Goal: Task Accomplishment & Management: Use online tool/utility

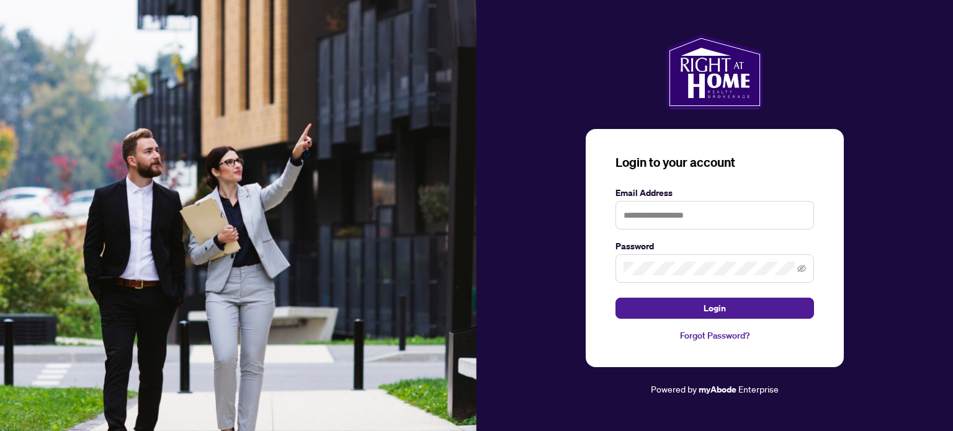
click at [652, 202] on div at bounding box center [715, 215] width 199 height 29
click at [652, 205] on input "text" at bounding box center [715, 215] width 199 height 29
type input "**********"
click at [616, 298] on button "Login" at bounding box center [715, 308] width 199 height 21
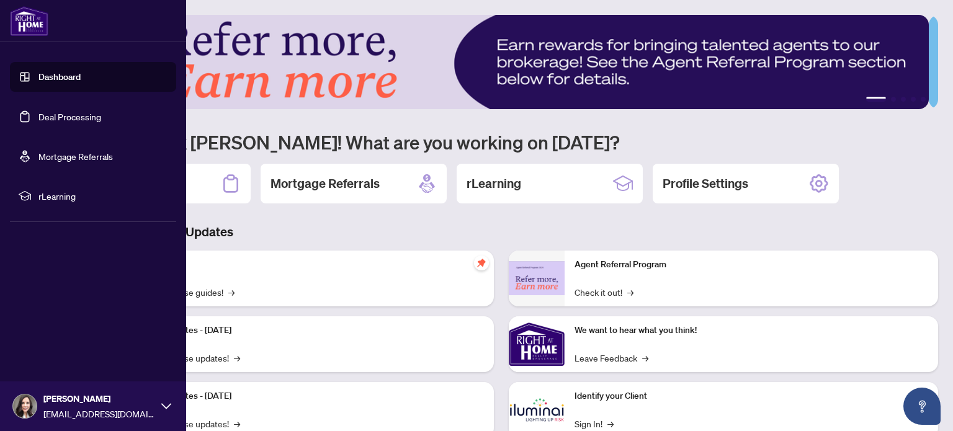
click at [62, 112] on link "Deal Processing" at bounding box center [69, 116] width 63 height 11
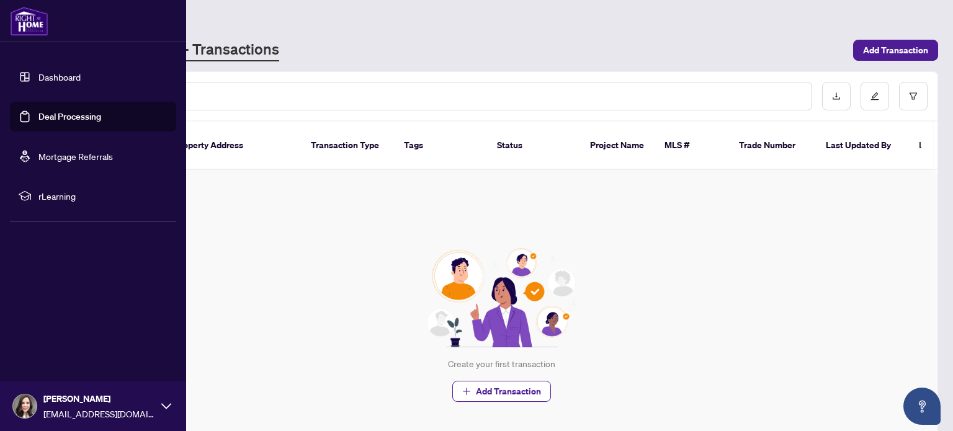
click at [55, 81] on link "Dashboard" at bounding box center [59, 76] width 42 height 11
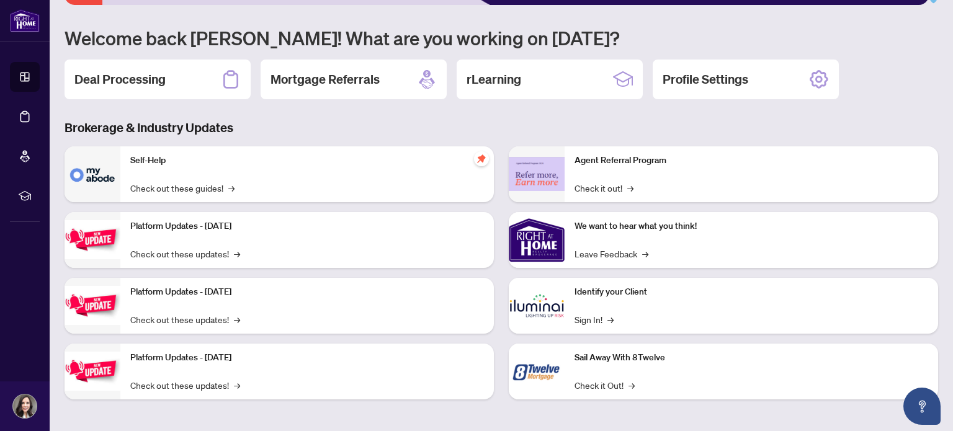
scroll to position [104, 0]
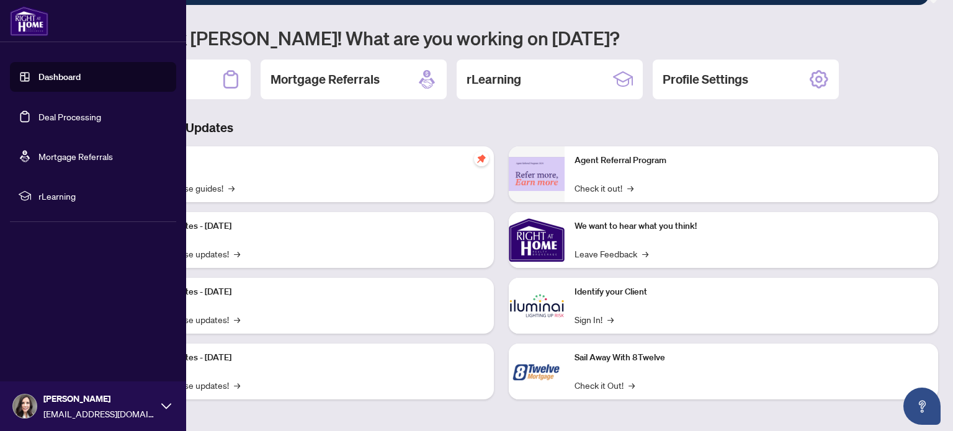
click at [168, 411] on icon at bounding box center [166, 406] width 10 height 10
click at [101, 237] on div "Dashboard Deal Processing Mortgage Referrals rLearning [PERSON_NAME] Hordila [E…" at bounding box center [93, 215] width 186 height 431
